Goal: Task Accomplishment & Management: Manage account settings

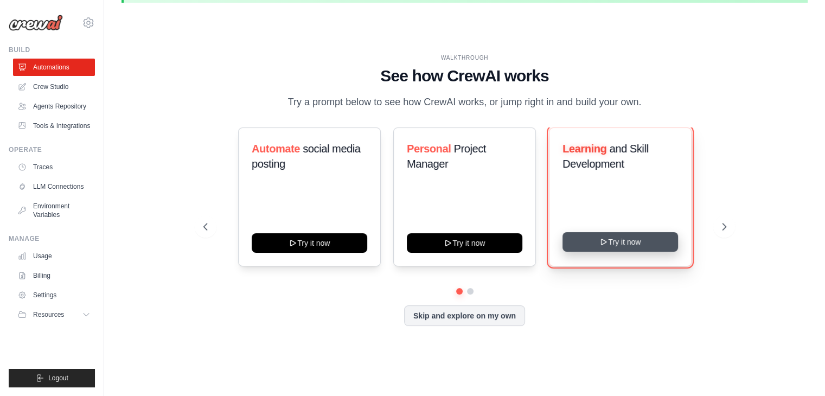
click at [614, 241] on button "Try it now" at bounding box center [619, 242] width 115 height 20
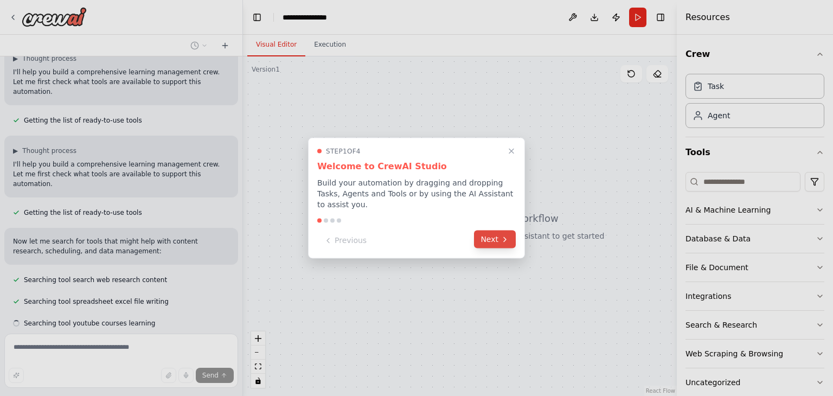
scroll to position [108, 0]
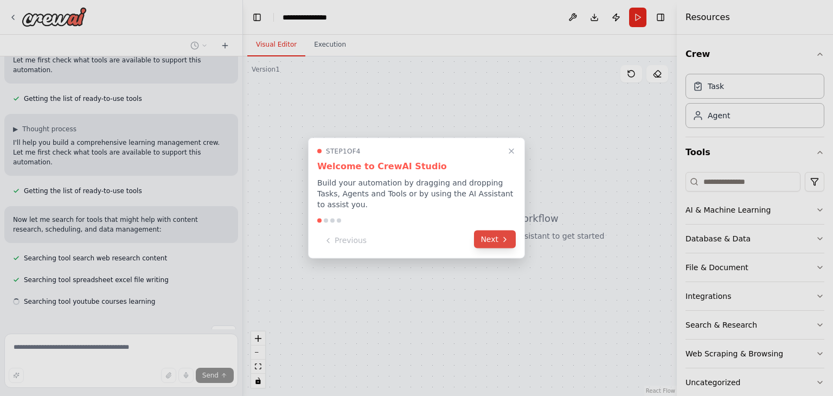
click at [505, 236] on icon at bounding box center [504, 239] width 9 height 9
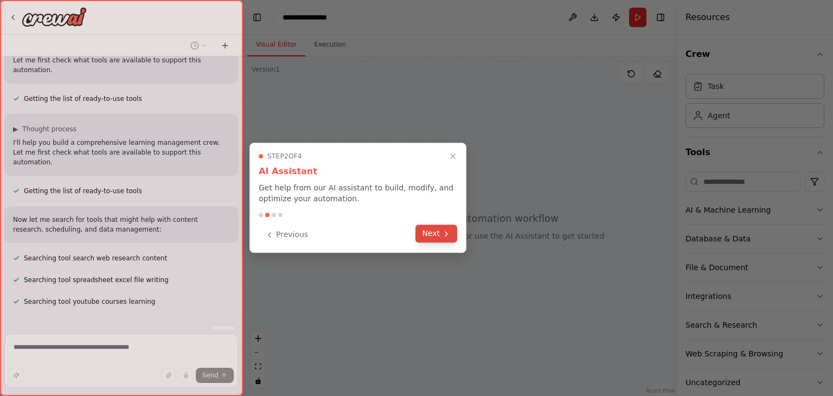
click at [432, 235] on button "Next" at bounding box center [436, 233] width 42 height 18
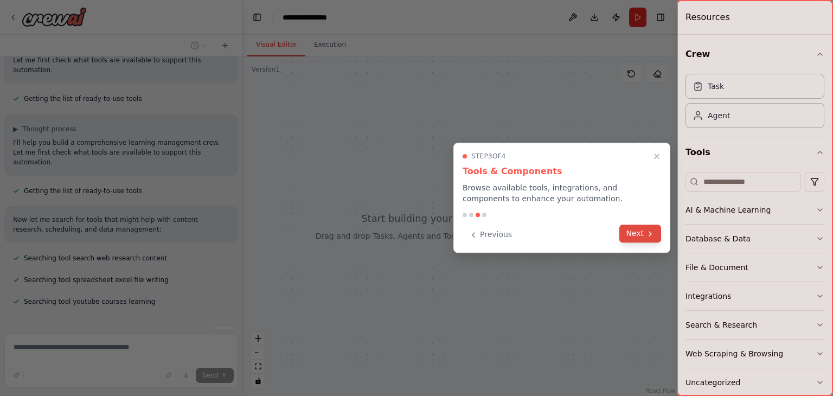
click at [647, 237] on icon at bounding box center [650, 233] width 9 height 9
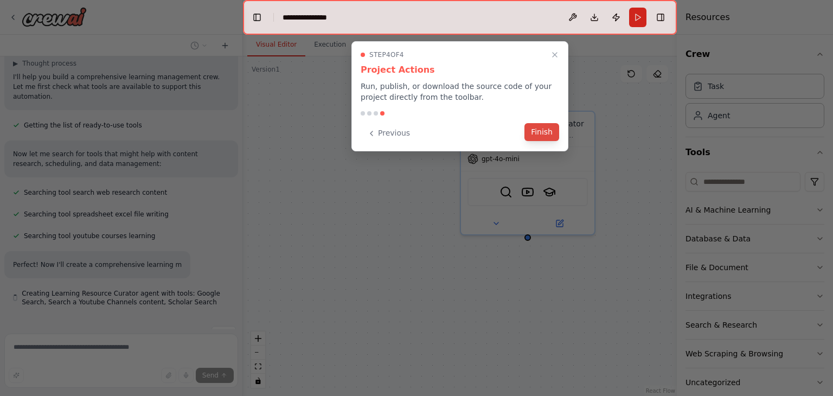
click at [545, 131] on button "Finish" at bounding box center [541, 132] width 35 height 18
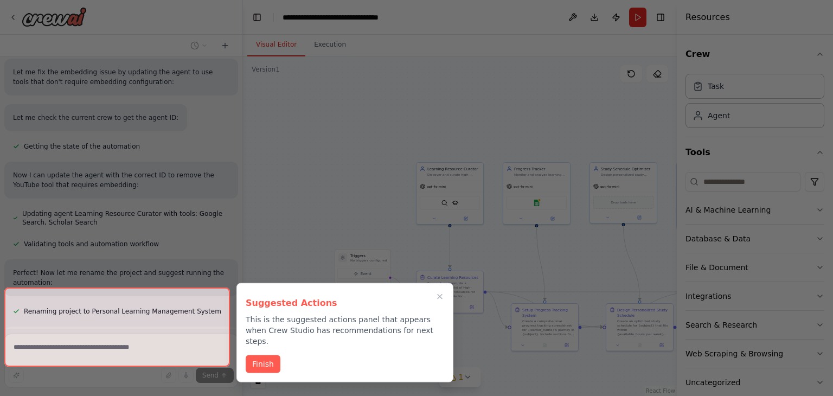
scroll to position [842, 0]
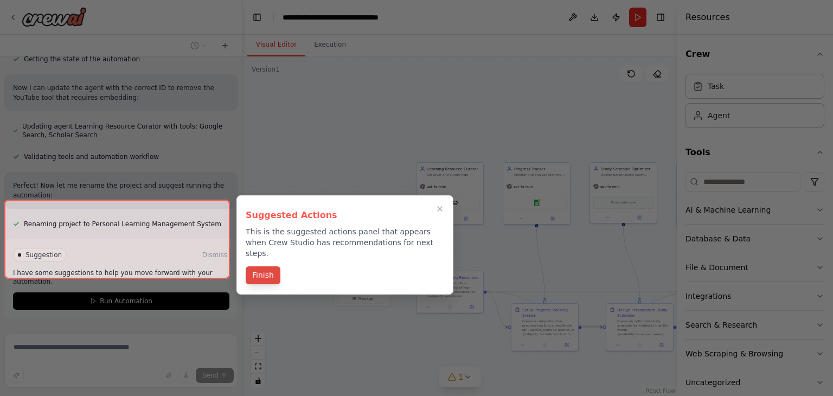
click at [258, 266] on button "Finish" at bounding box center [263, 275] width 35 height 18
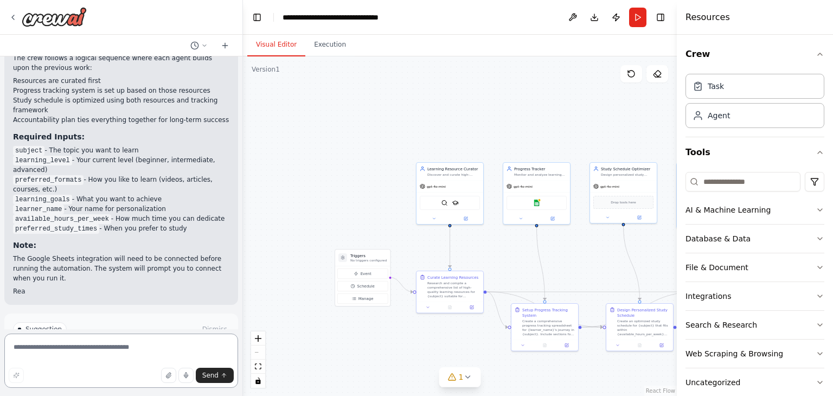
scroll to position [1247, 0]
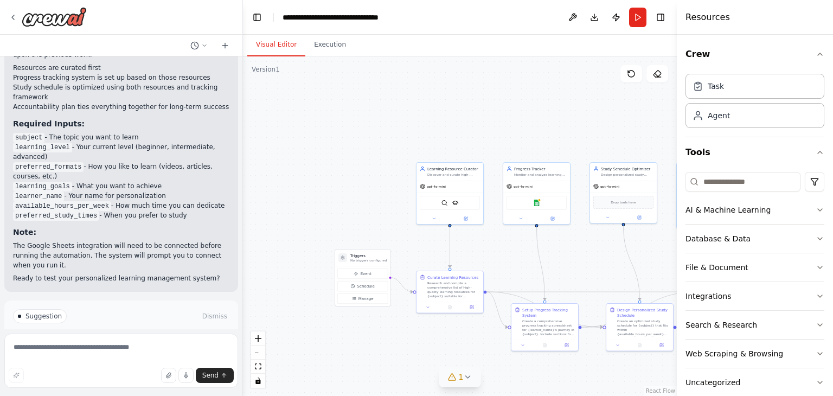
click at [463, 380] on icon at bounding box center [467, 376] width 9 height 9
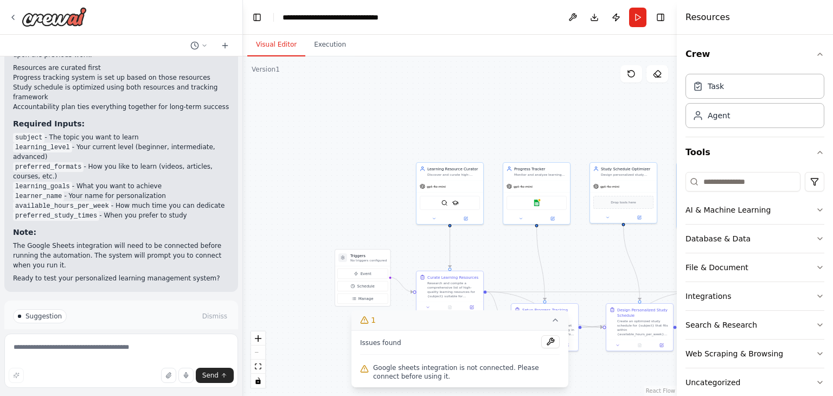
click at [311, 355] on div ".deletable-edge-delete-btn { width: 20px; height: 20px; border: 0px solid #ffff…" at bounding box center [460, 225] width 434 height 339
click at [115, 358] on span "Run Automation" at bounding box center [126, 362] width 53 height 9
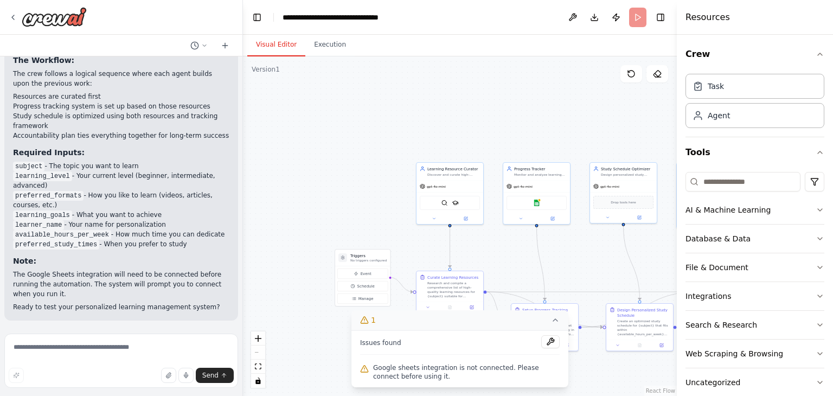
scroll to position [1159, 0]
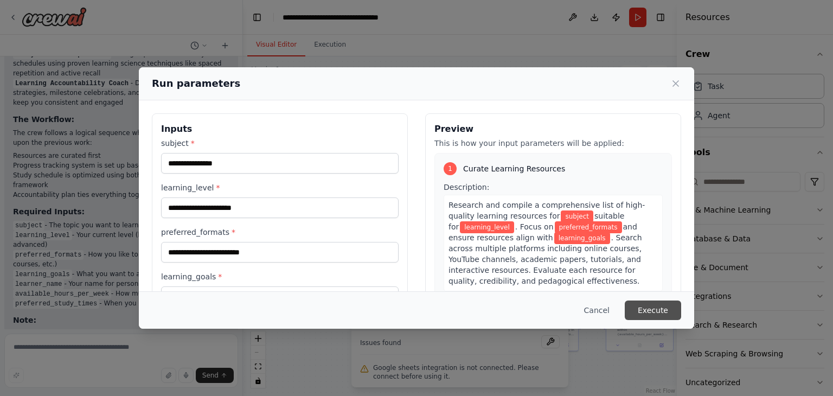
click at [663, 309] on button "Execute" at bounding box center [653, 310] width 56 height 20
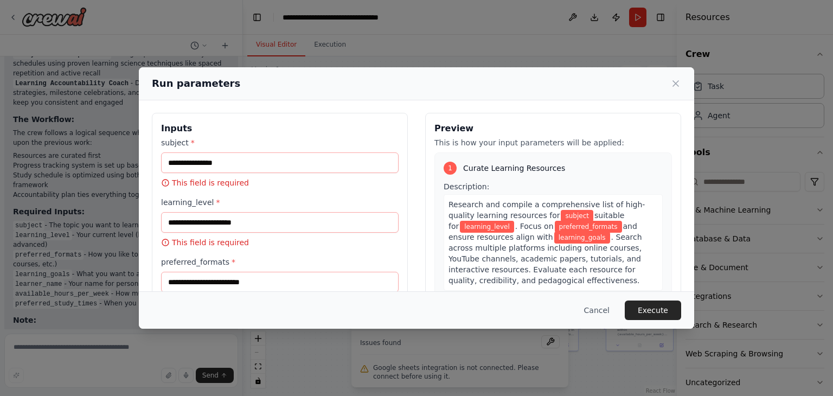
scroll to position [0, 0]
click at [237, 166] on input "subject *" at bounding box center [279, 163] width 237 height 21
click at [252, 217] on input "learning_level *" at bounding box center [279, 223] width 237 height 21
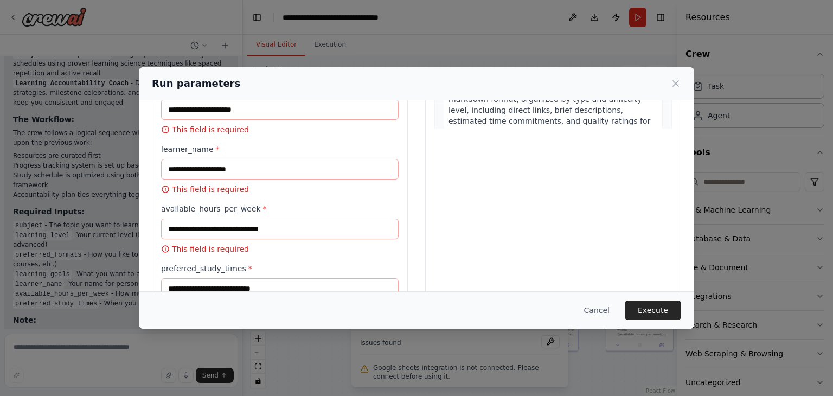
scroll to position [275, 0]
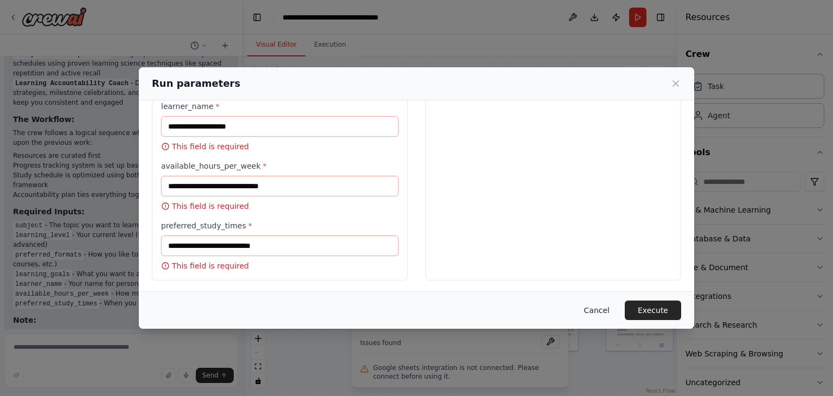
click at [612, 311] on button "Cancel" at bounding box center [596, 310] width 43 height 20
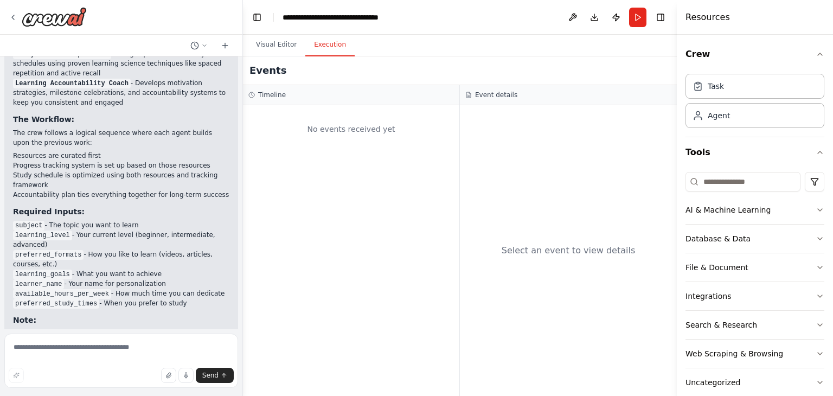
click at [329, 47] on button "Execution" at bounding box center [329, 45] width 49 height 23
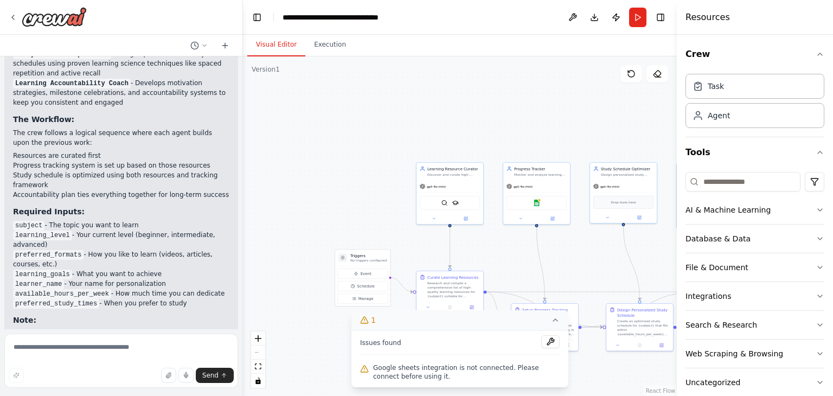
click at [280, 44] on button "Visual Editor" at bounding box center [276, 45] width 58 height 23
click at [12, 17] on icon at bounding box center [13, 17] width 2 height 4
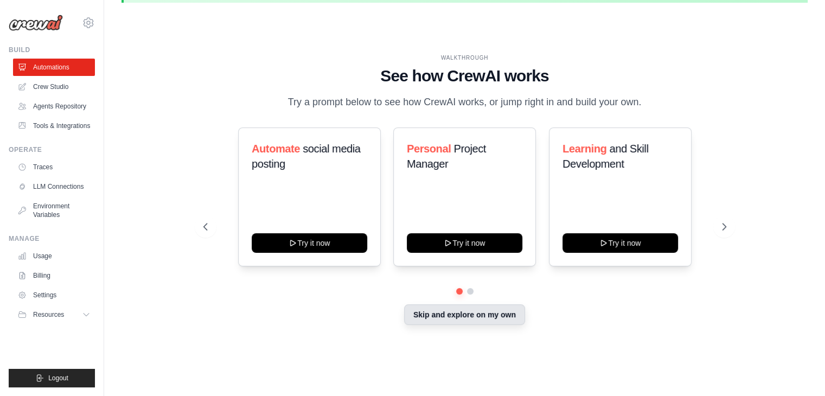
click at [488, 316] on button "Skip and explore on my own" at bounding box center [464, 314] width 121 height 21
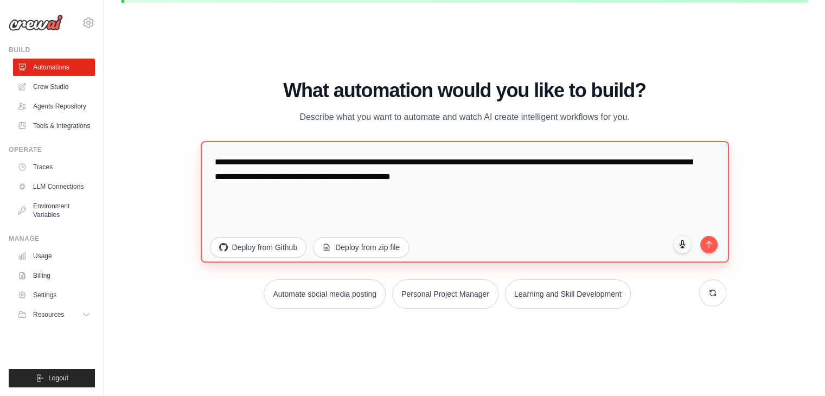
click at [413, 165] on textarea "**********" at bounding box center [465, 201] width 528 height 121
drag, startPoint x: 536, startPoint y: 177, endPoint x: 173, endPoint y: 148, distance: 363.3
click at [173, 148] on div "WALKTHROUGH See how CrewAI works Try a prompt below to see how CrewAI works, or…" at bounding box center [464, 198] width 686 height 374
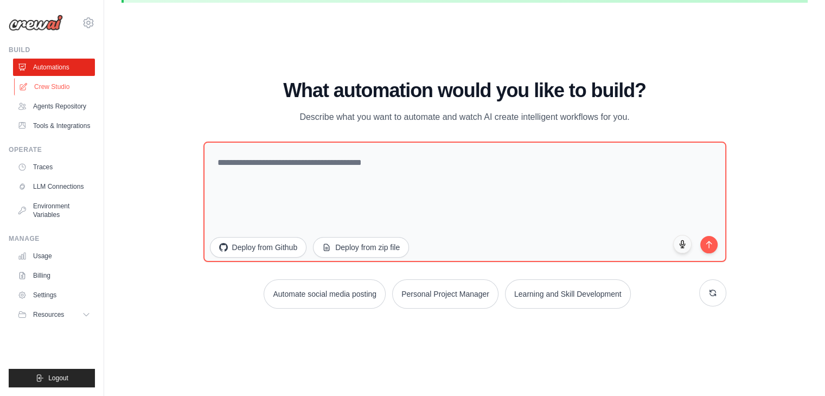
click at [60, 86] on link "Crew Studio" at bounding box center [55, 86] width 82 height 17
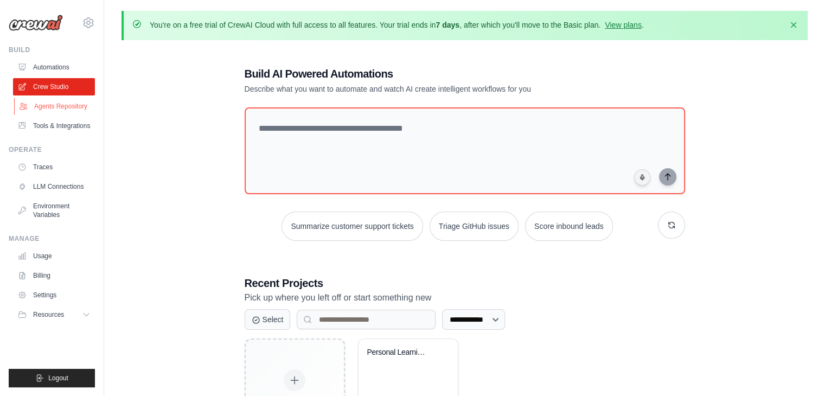
click at [74, 108] on link "Agents Repository" at bounding box center [55, 106] width 82 height 17
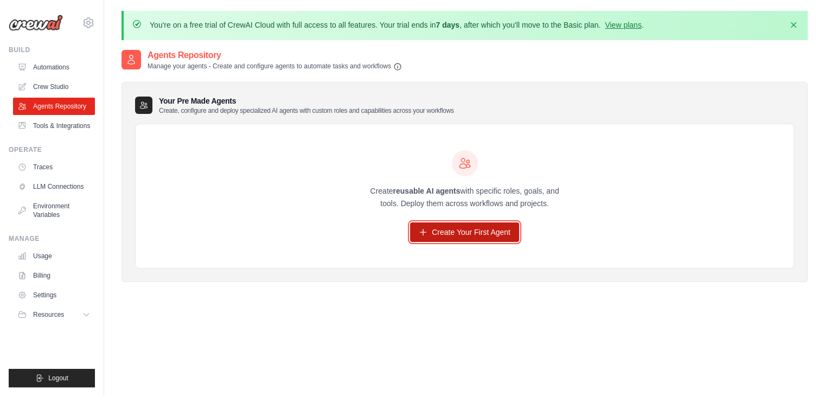
click at [502, 230] on link "Create Your First Agent" at bounding box center [464, 232] width 109 height 20
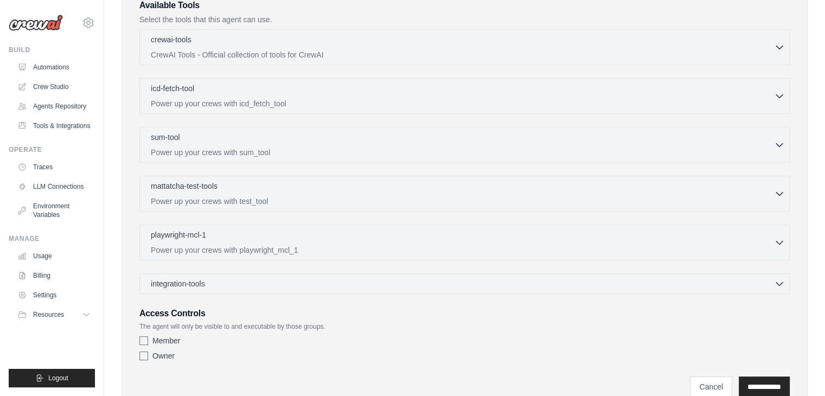
scroll to position [244, 0]
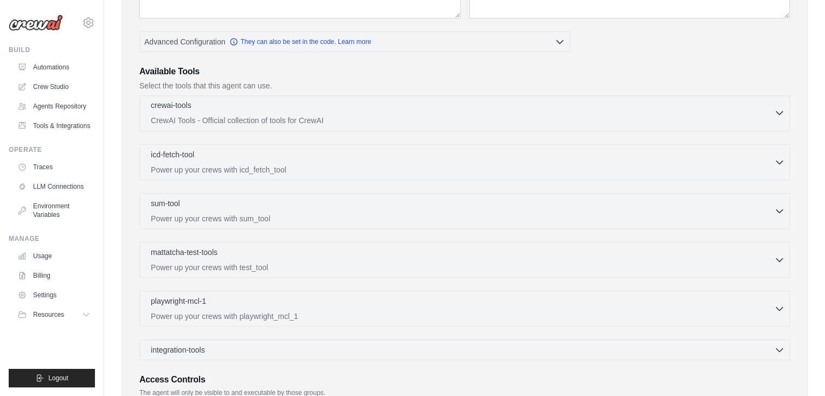
click at [372, 115] on p "CrewAI Tools - Official collection of tools for CrewAI" at bounding box center [462, 120] width 623 height 11
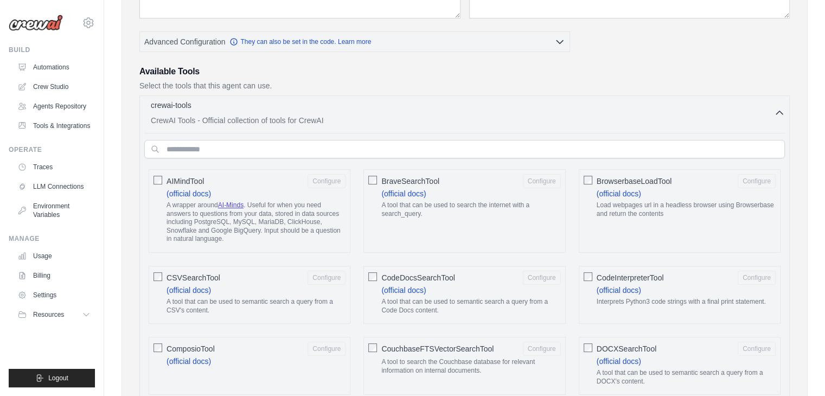
click at [372, 115] on p "CrewAI Tools - Official collection of tools for CrewAI" at bounding box center [462, 120] width 623 height 11
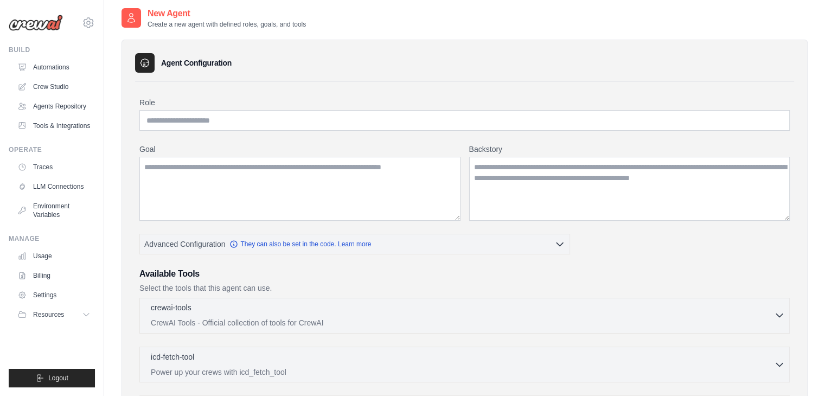
scroll to position [0, 0]
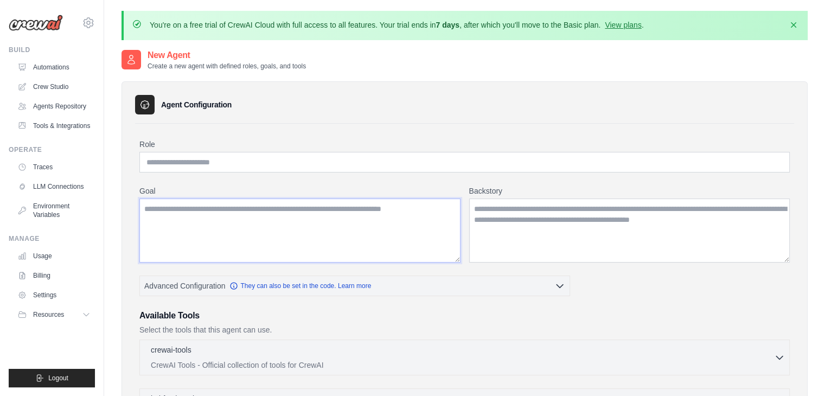
click at [196, 211] on textarea "Goal" at bounding box center [299, 230] width 321 height 64
paste textarea "**********"
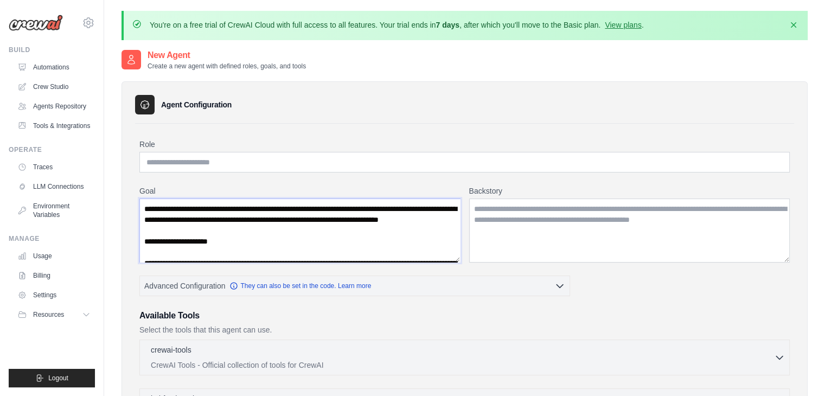
scroll to position [146, 0]
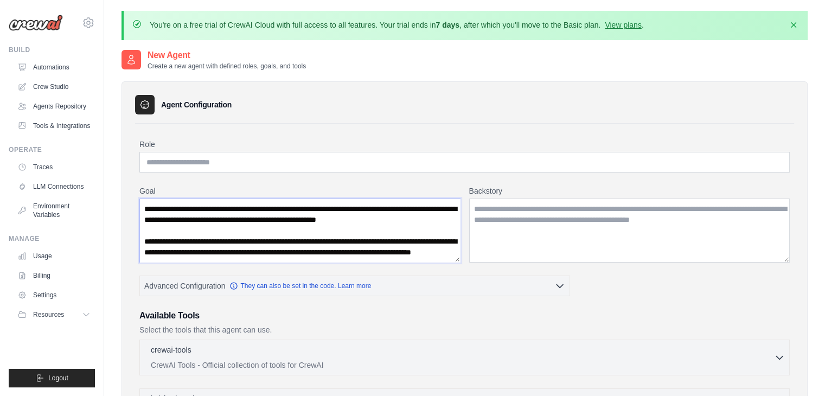
type textarea "**********"
click at [485, 210] on textarea "Backstory" at bounding box center [629, 230] width 321 height 64
paste textarea "**********"
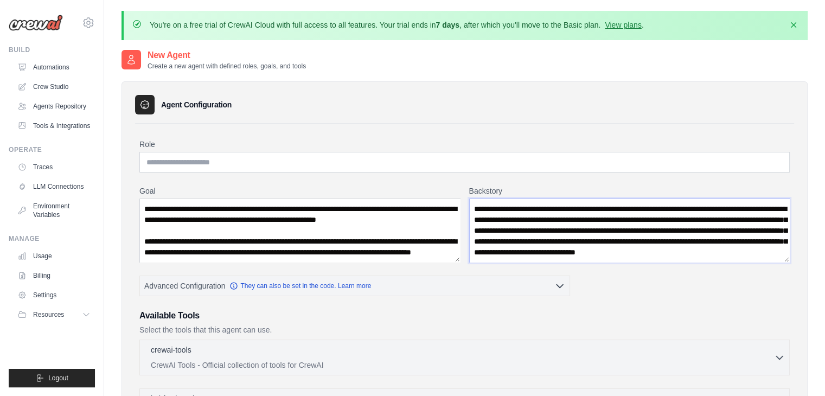
scroll to position [49, 0]
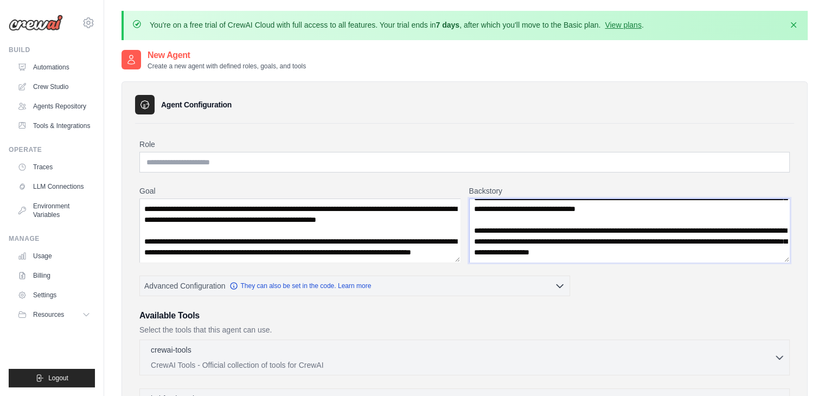
type textarea "**********"
click at [163, 161] on input "Role" at bounding box center [464, 162] width 650 height 21
paste input "**********"
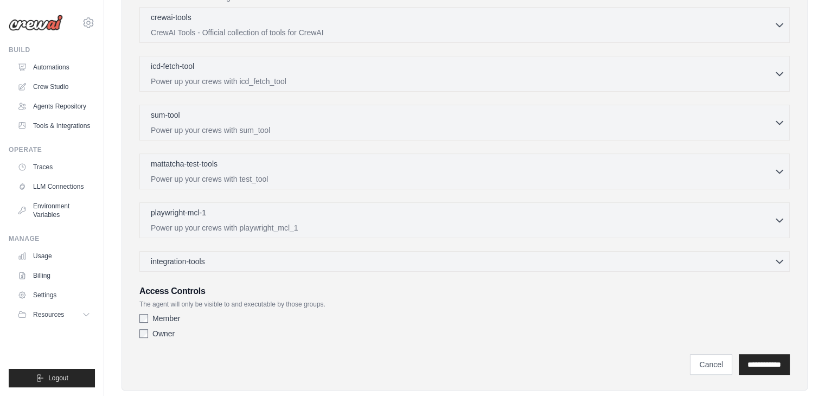
scroll to position [352, 0]
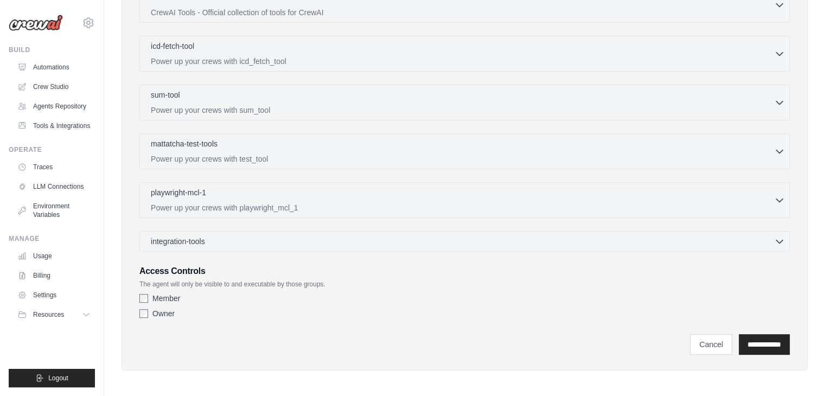
type input "**********"
click at [761, 339] on input "**********" at bounding box center [763, 344] width 51 height 21
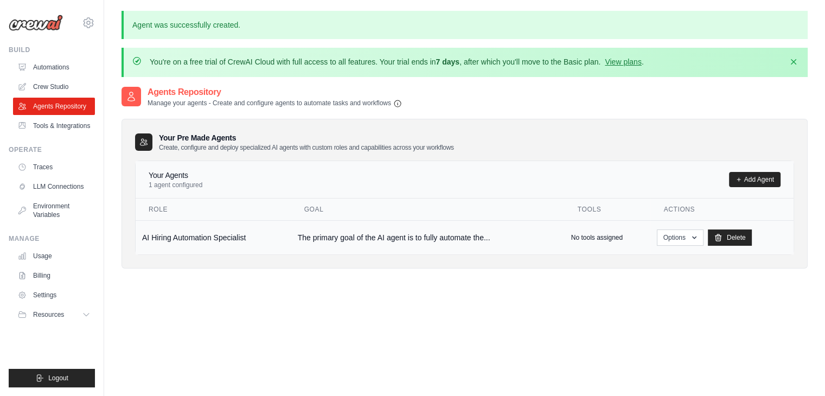
click at [403, 241] on td "The primary goal of the AI agent is to fully automate the..." at bounding box center [427, 237] width 273 height 34
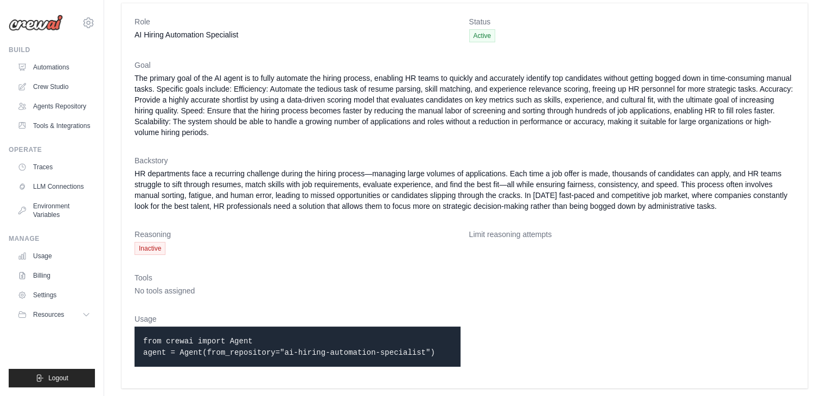
scroll to position [74, 0]
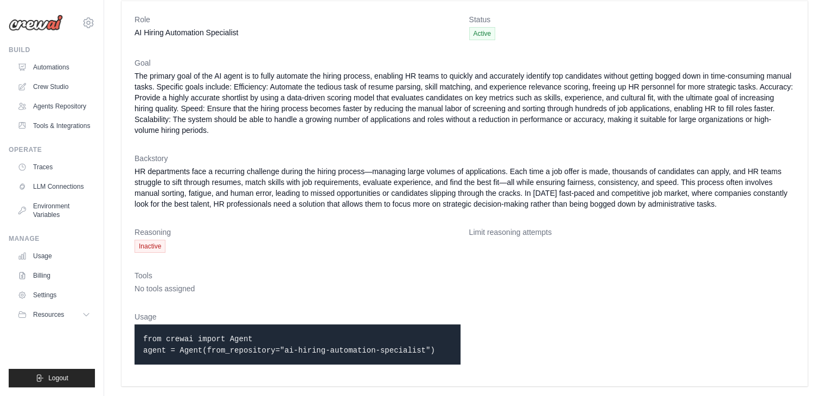
click at [232, 335] on code "from crewai import Agent agent = Agent(from_repository="ai-hiring-automation-sp…" at bounding box center [289, 345] width 292 height 20
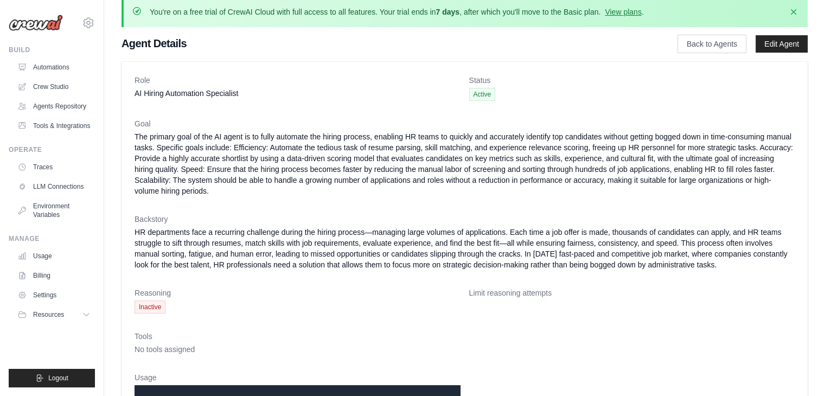
scroll to position [0, 0]
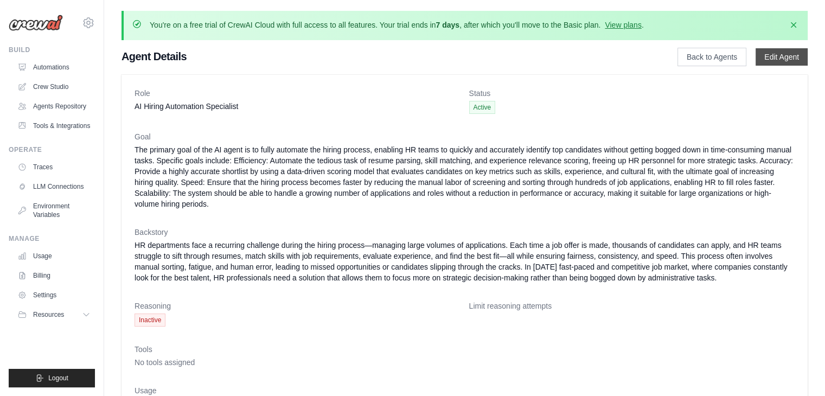
click at [783, 55] on link "Edit Agent" at bounding box center [781, 56] width 52 height 17
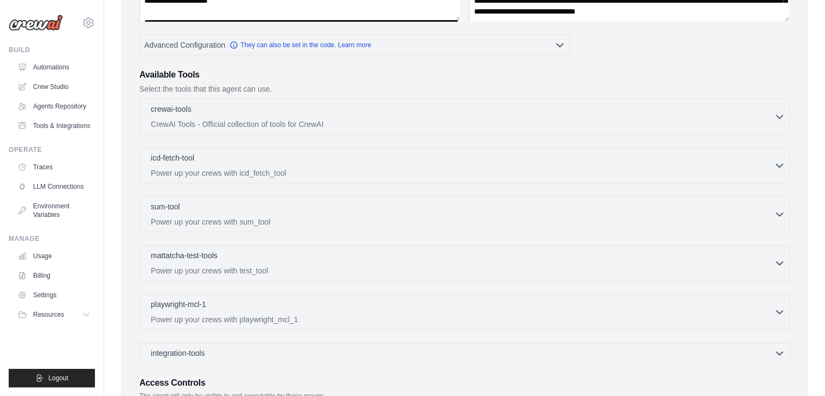
scroll to position [217, 0]
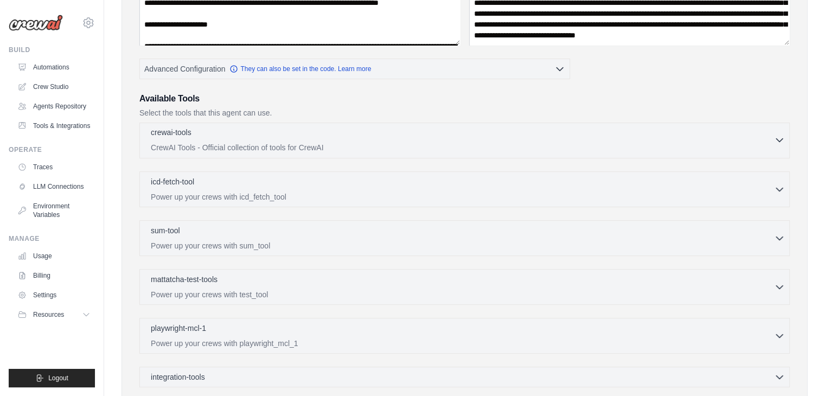
click at [347, 142] on p "CrewAI Tools - Official collection of tools for CrewAI" at bounding box center [462, 147] width 623 height 11
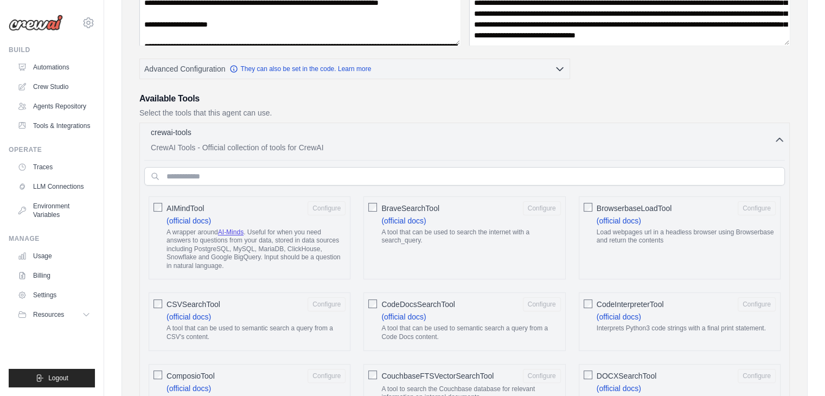
click at [347, 142] on p "CrewAI Tools - Official collection of tools for CrewAI" at bounding box center [462, 147] width 623 height 11
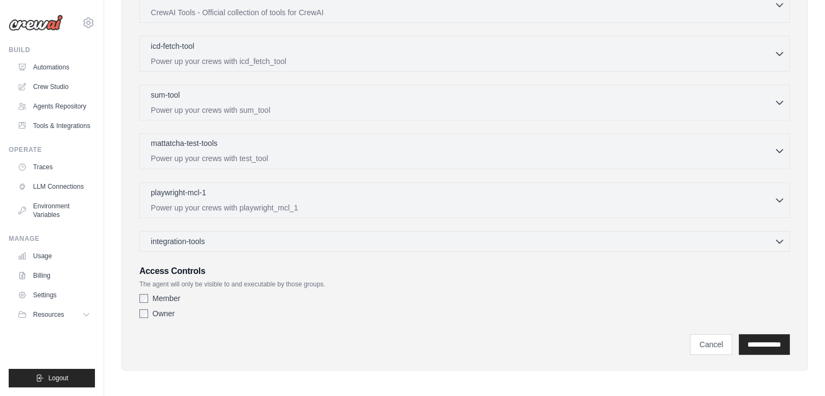
scroll to position [136, 0]
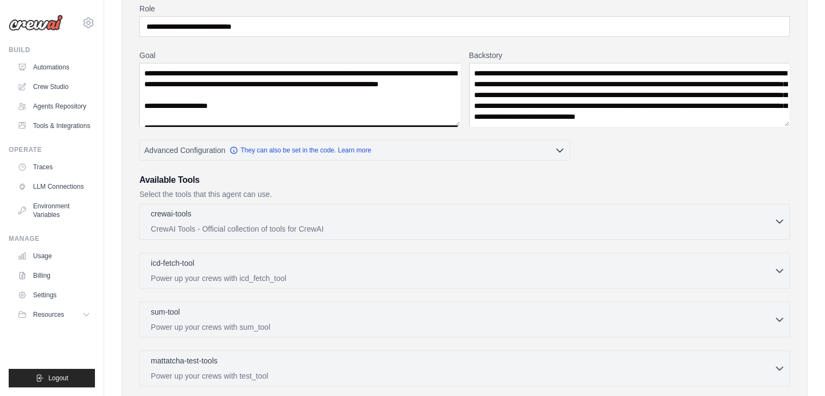
click at [300, 215] on div "crewai-tools 0 selected" at bounding box center [462, 214] width 623 height 13
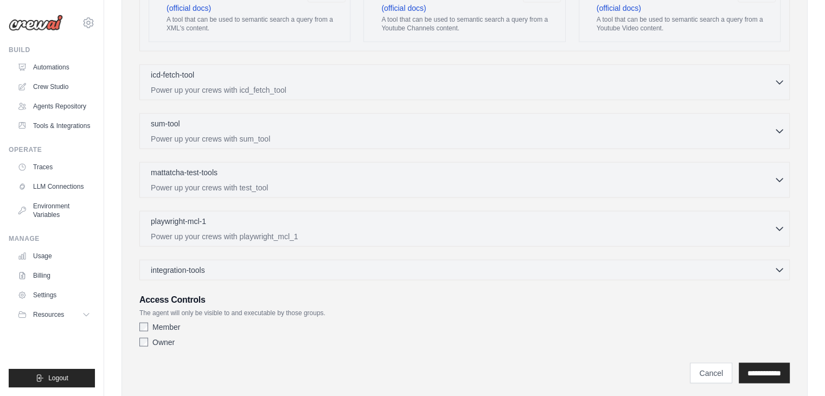
scroll to position [2083, 0]
click at [224, 262] on div "integration-tools 0 selected" at bounding box center [468, 267] width 634 height 11
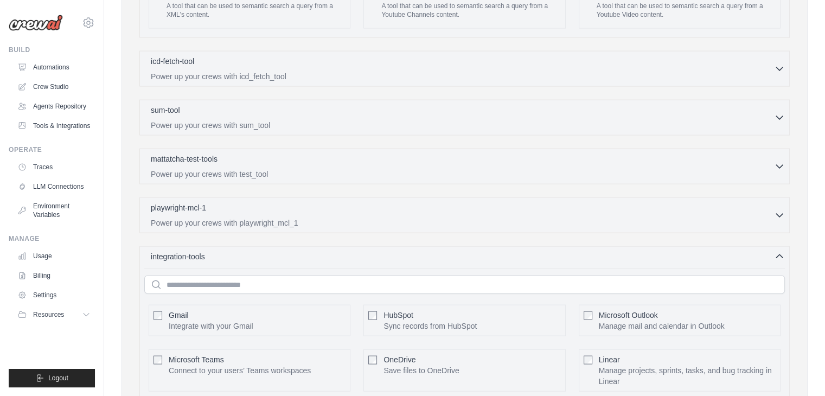
scroll to position [2068, 0]
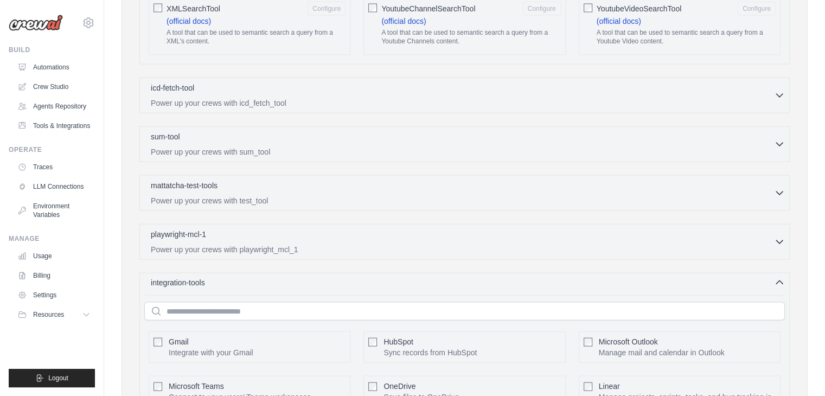
click at [567, 277] on div "integration-tools 0 selected" at bounding box center [468, 282] width 634 height 11
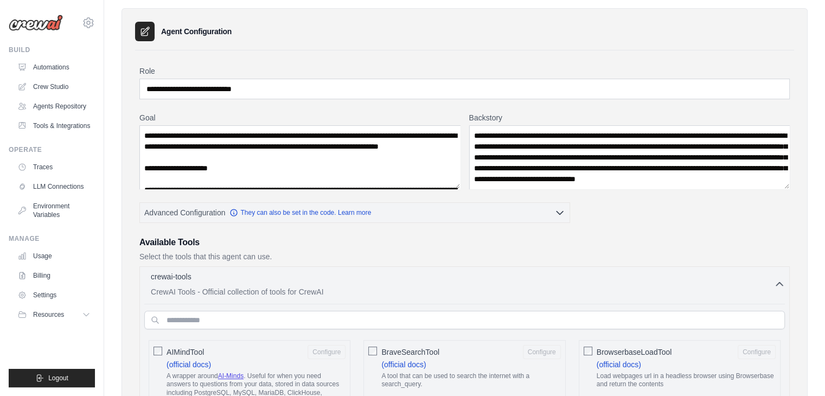
scroll to position [217, 0]
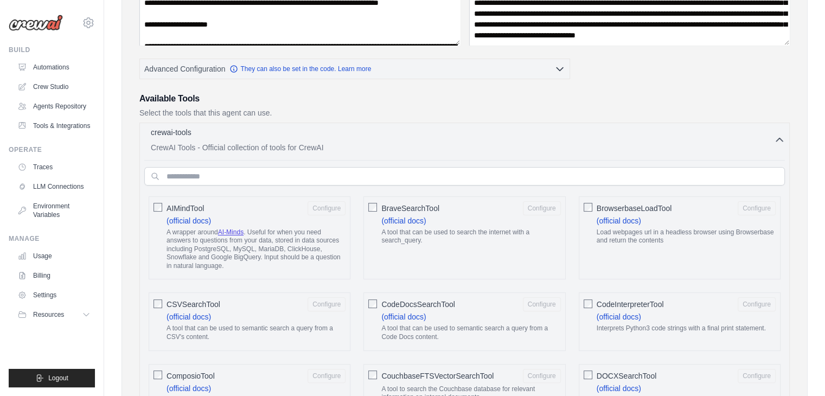
click at [518, 142] on p "CrewAI Tools - Official collection of tools for CrewAI" at bounding box center [462, 147] width 623 height 11
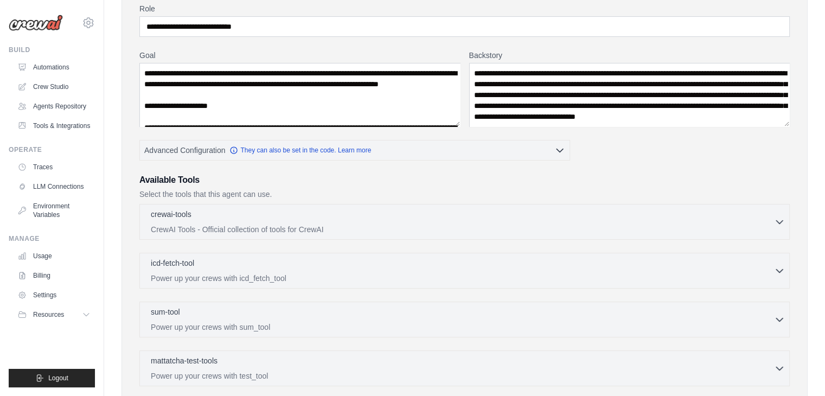
scroll to position [81, 0]
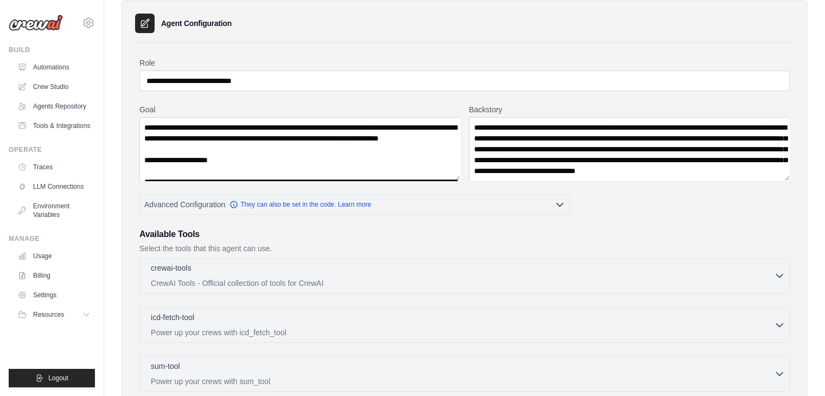
click at [230, 278] on p "CrewAI Tools - Official collection of tools for CrewAI" at bounding box center [462, 283] width 623 height 11
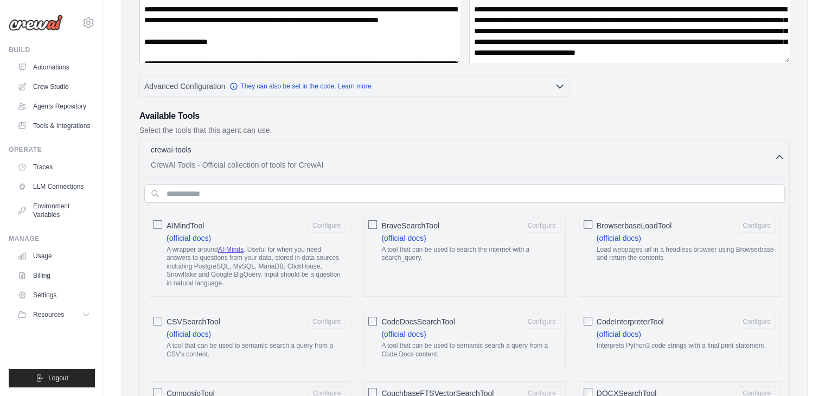
scroll to position [136, 0]
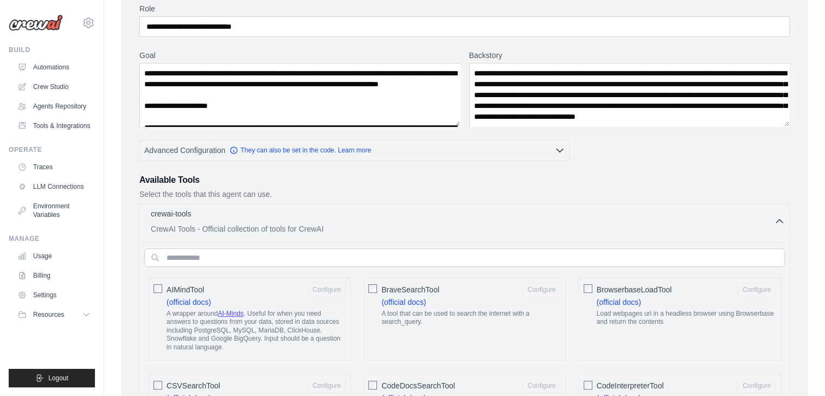
click at [425, 224] on p "CrewAI Tools - Official collection of tools for CrewAI" at bounding box center [462, 228] width 623 height 11
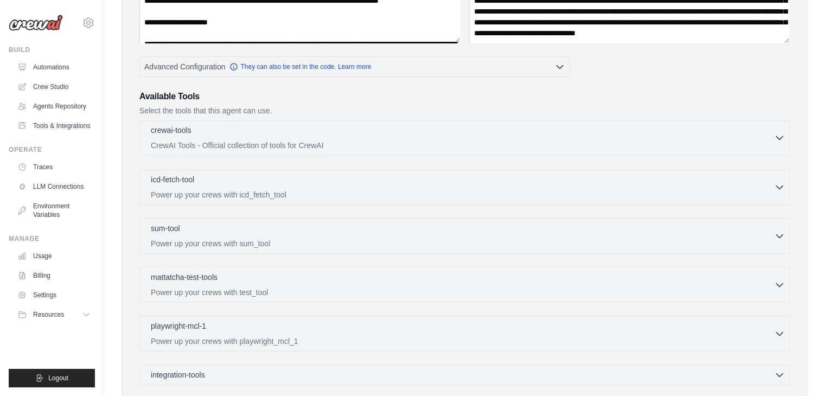
scroll to position [244, 0]
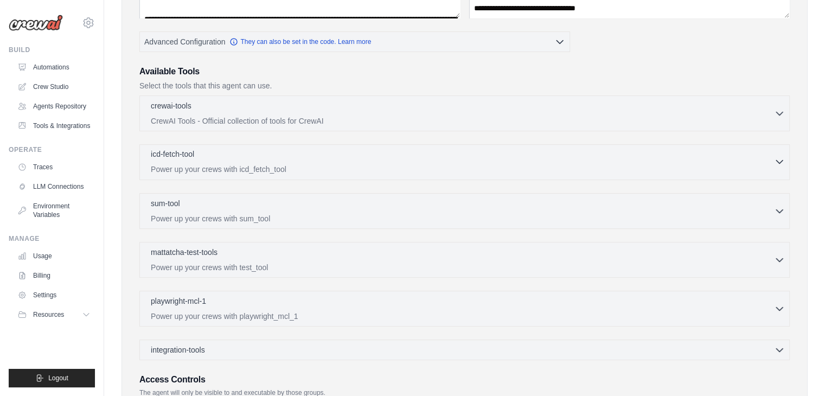
click at [314, 155] on div "icd-fetch-tool 0 selected" at bounding box center [462, 155] width 623 height 13
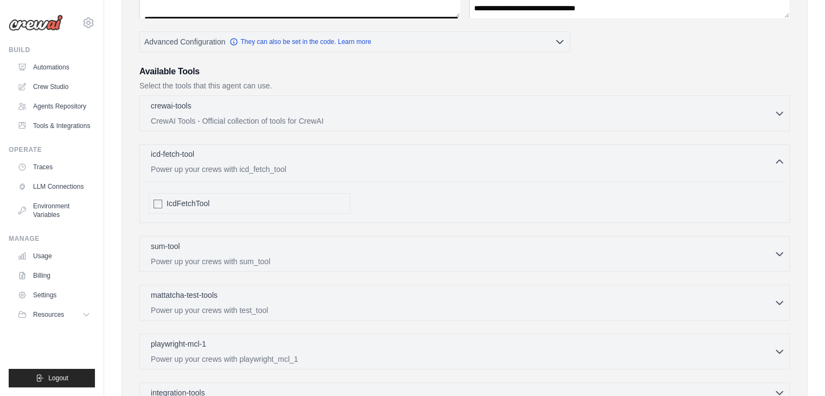
click at [314, 155] on div "icd-fetch-tool 0 selected" at bounding box center [462, 155] width 623 height 13
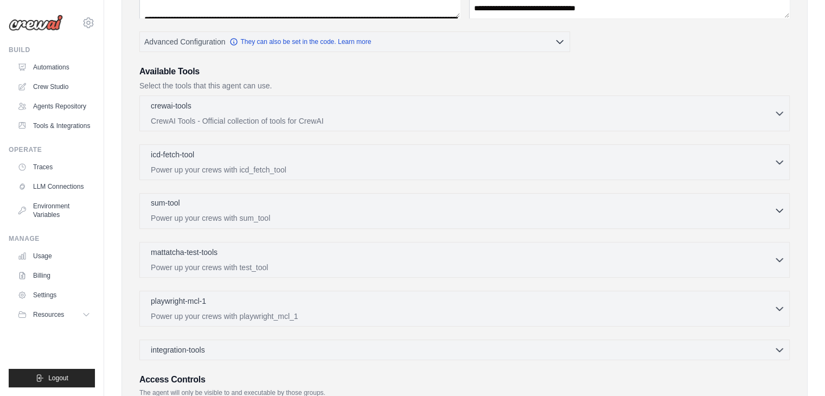
click at [286, 198] on div "sum-tool 0 selected" at bounding box center [462, 203] width 623 height 13
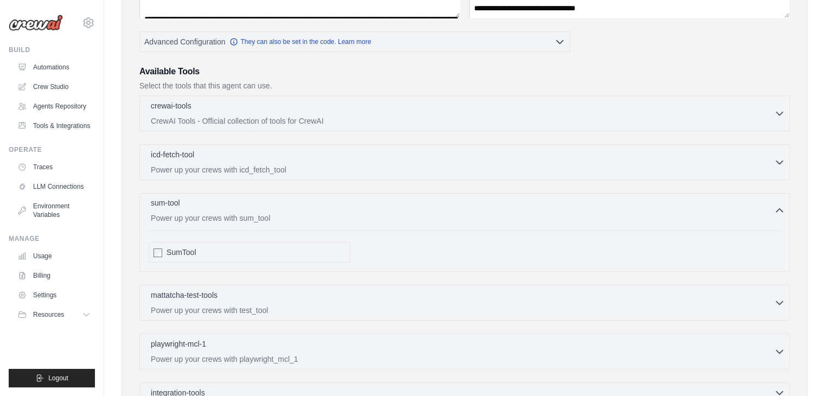
click at [286, 198] on div "sum-tool 0 selected" at bounding box center [462, 203] width 623 height 13
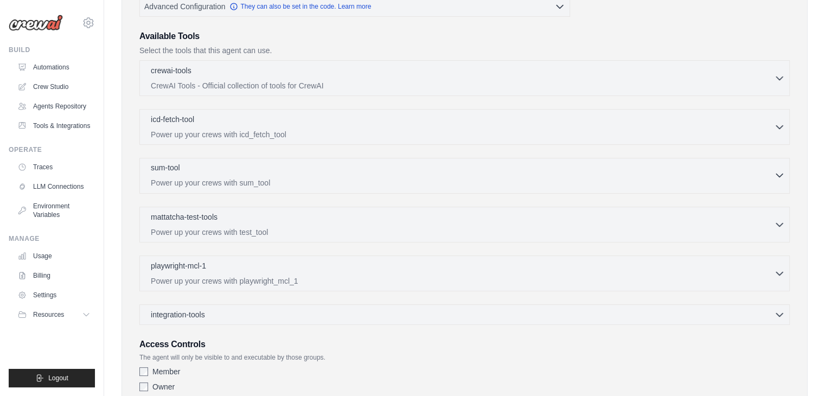
scroll to position [298, 0]
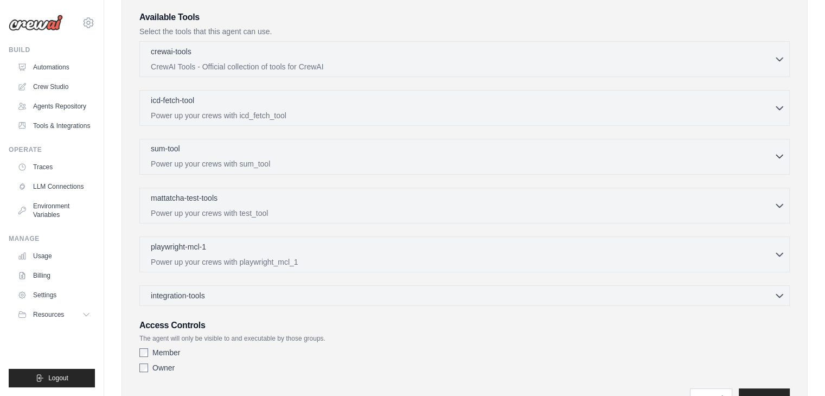
click at [286, 198] on div "mattatcha-test-tools 0 selected" at bounding box center [462, 198] width 623 height 13
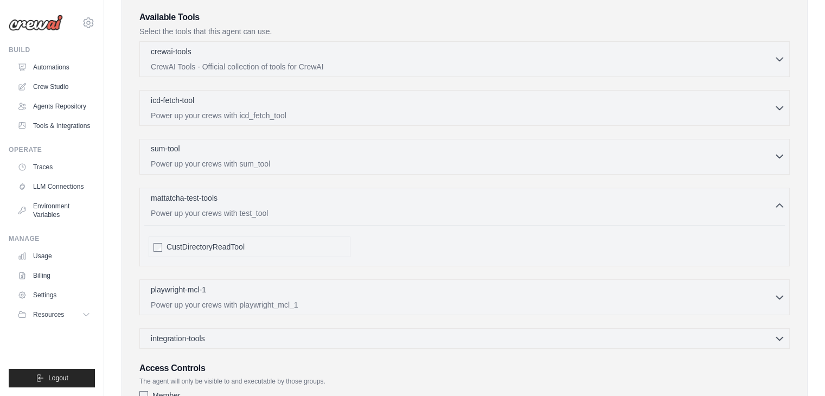
click at [286, 198] on div "mattatcha-test-tools 0 selected" at bounding box center [462, 198] width 623 height 13
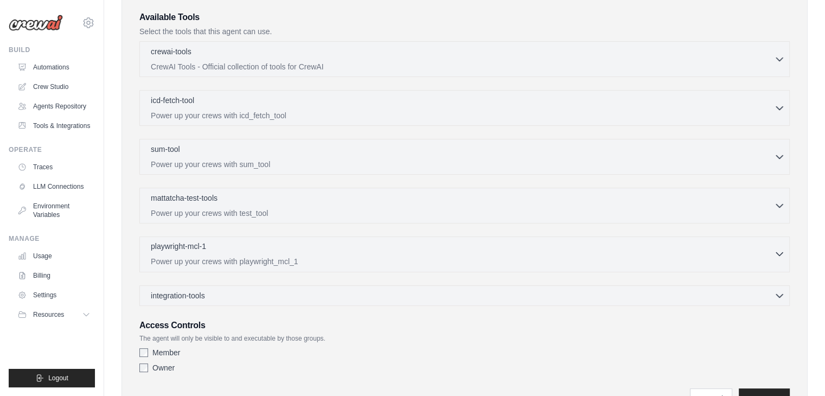
click at [285, 247] on div "playwright-mcl-1 0 selected" at bounding box center [462, 247] width 623 height 13
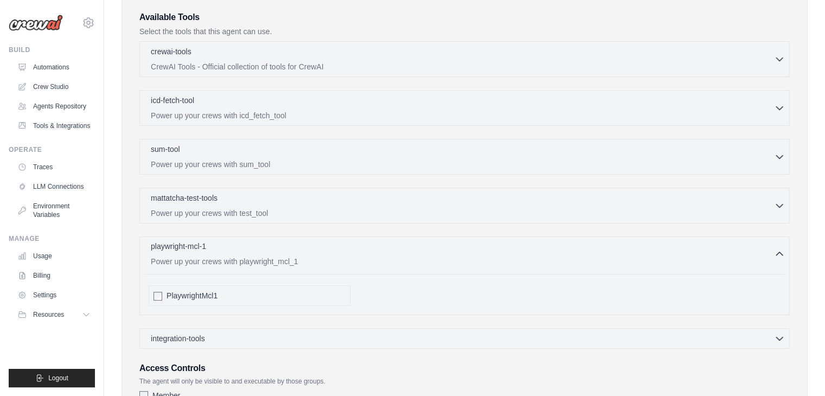
click at [285, 247] on div "playwright-mcl-1 0 selected" at bounding box center [462, 247] width 623 height 13
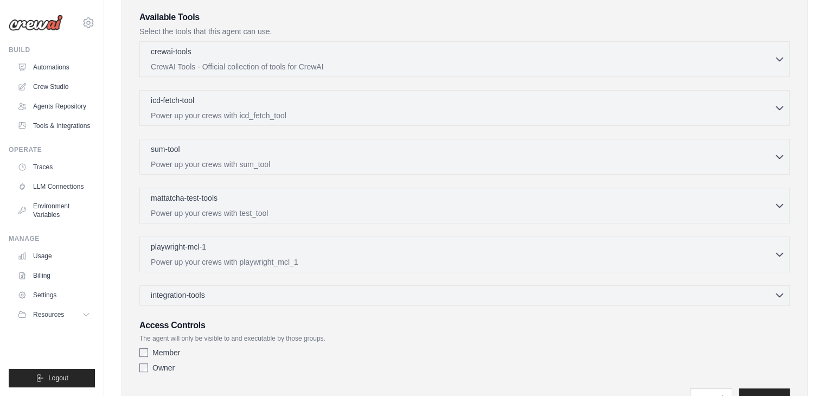
click at [259, 297] on div "integration-tools 0 selected" at bounding box center [468, 295] width 634 height 11
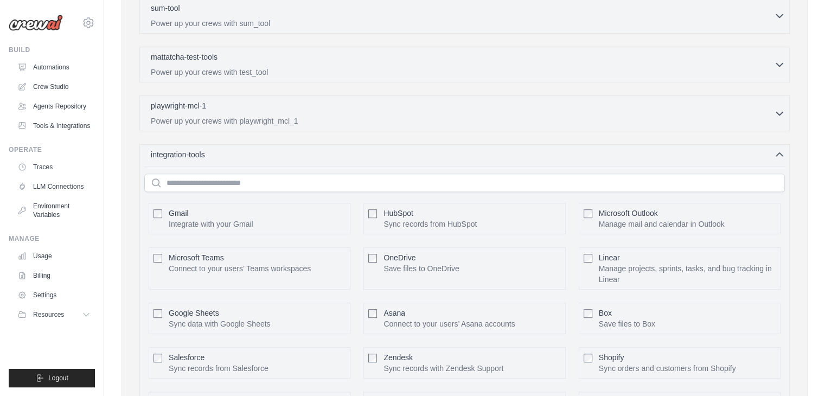
scroll to position [407, 0]
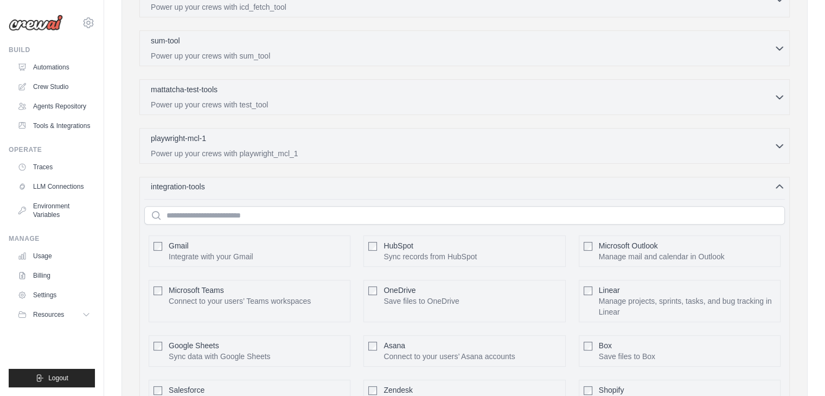
click at [660, 187] on div "integration-tools 0 selected" at bounding box center [468, 186] width 634 height 11
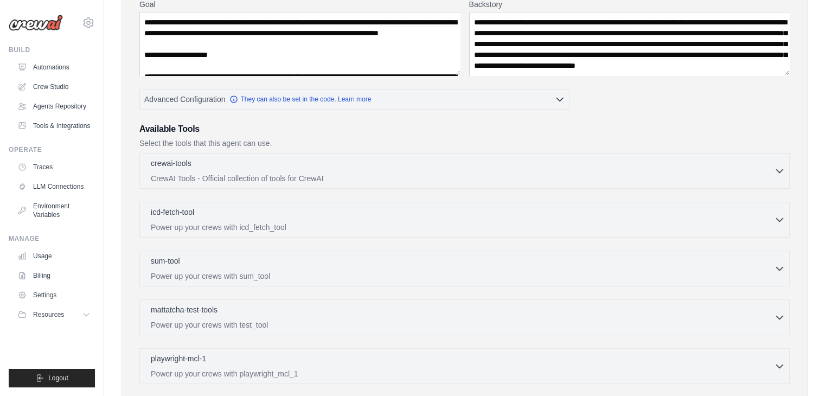
scroll to position [352, 0]
